Goal: Task Accomplishment & Management: Manage account settings

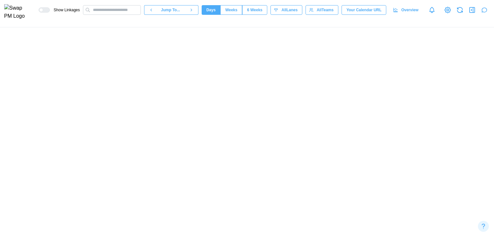
scroll to position [0, 29484]
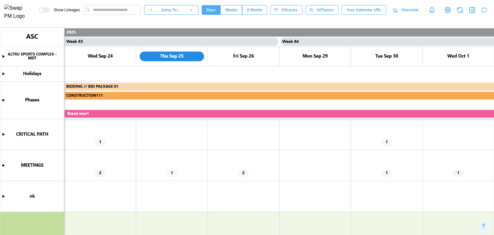
type textarea "*"
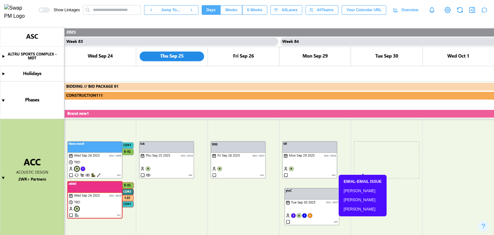
drag, startPoint x: 379, startPoint y: 147, endPoint x: 309, endPoint y: 193, distance: 83.6
click at [309, 193] on canvas at bounding box center [247, 130] width 494 height 207
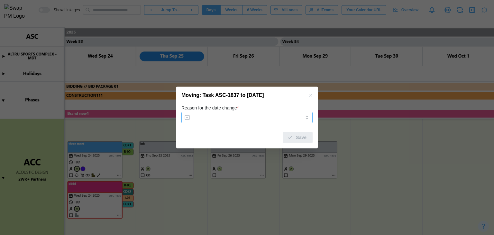
click at [273, 120] on input "Reason for the date change *" at bounding box center [246, 118] width 131 height 12
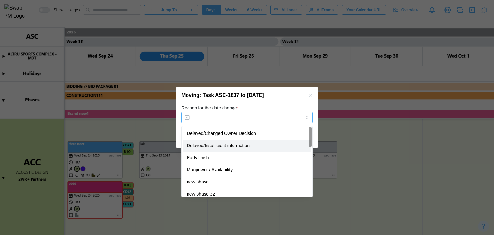
type input "**********"
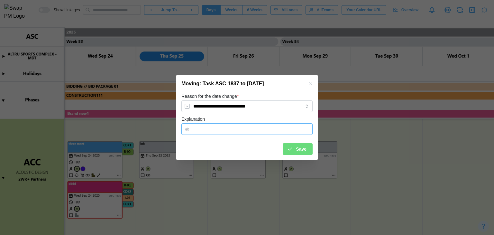
click at [255, 132] on input "Explanation" at bounding box center [246, 129] width 131 height 12
type input "**"
drag, startPoint x: 295, startPoint y: 153, endPoint x: 323, endPoint y: 152, distance: 28.0
click at [295, 150] on div "Save" at bounding box center [297, 148] width 20 height 11
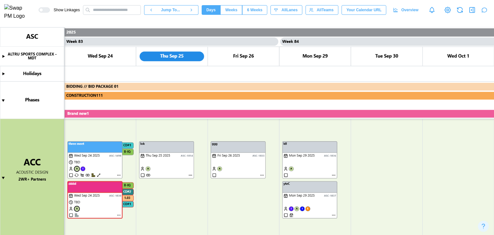
scroll to position [257, 0]
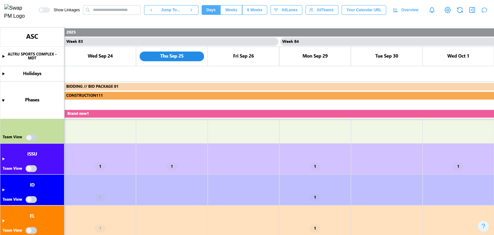
click at [4, 157] on canvas at bounding box center [247, 130] width 494 height 207
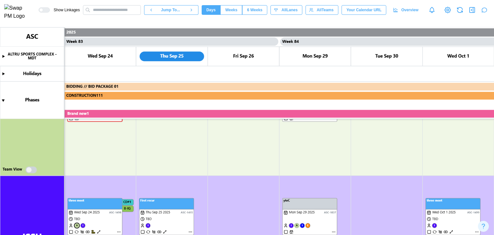
scroll to position [161, 0]
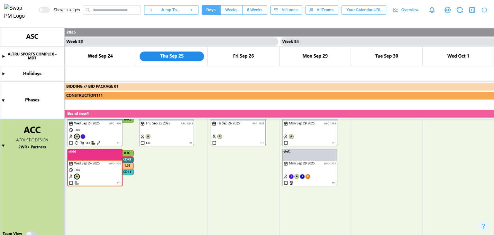
click at [32, 233] on canvas at bounding box center [247, 130] width 494 height 207
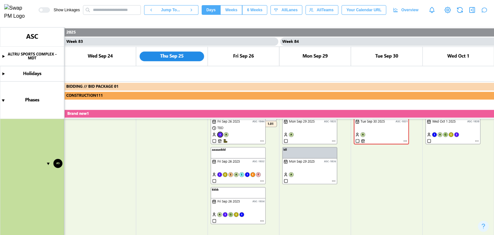
scroll to position [771, 0]
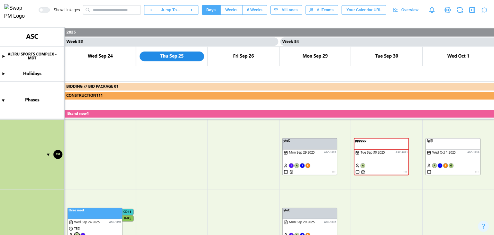
click at [286, 173] on canvas at bounding box center [247, 130] width 494 height 207
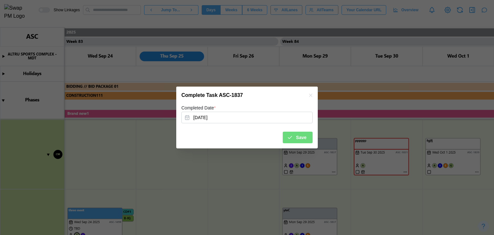
click at [296, 139] on div "Save" at bounding box center [297, 137] width 20 height 11
click at [311, 95] on canvas at bounding box center [247, 130] width 494 height 207
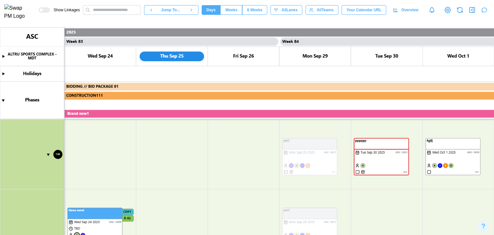
scroll to position [836, 0]
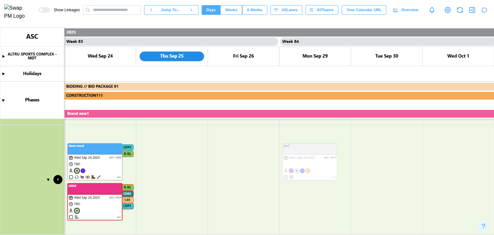
type textarea "*"
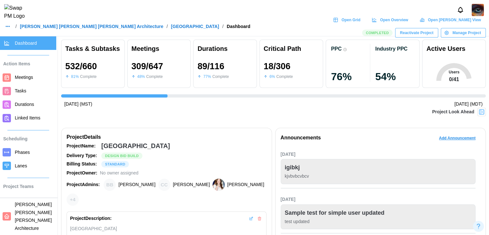
scroll to position [0, 4646]
click at [409, 28] on span "Reactivate Project" at bounding box center [416, 32] width 33 height 9
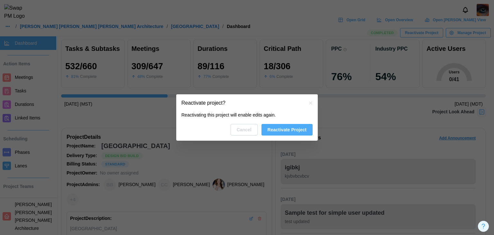
click at [314, 103] on button "button" at bounding box center [310, 102] width 7 height 7
